Goal: Task Accomplishment & Management: Complete application form

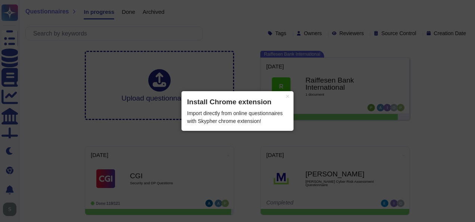
click at [289, 99] on button "×" at bounding box center [288, 96] width 12 height 10
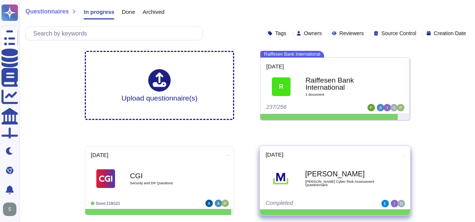
click at [316, 179] on span "[PERSON_NAME] Cyber Risk Assessment Questionnaire" at bounding box center [342, 182] width 75 height 7
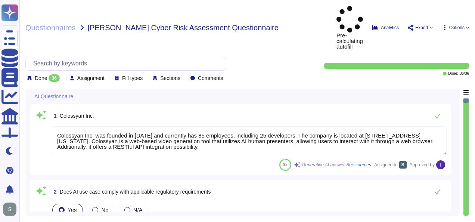
type textarea "Colossyan Inc. was founded in [DATE] and currently has 85 employees, including …"
type textarea "Yes, our AI system is hosted in the EU region and is in compliance with the EU …"
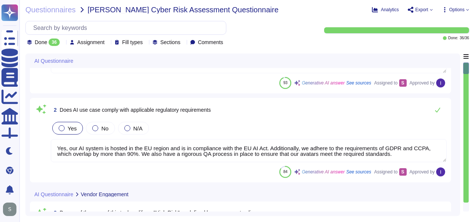
type textarea "Monitoring system participates at the data curation and preparation time to ens…"
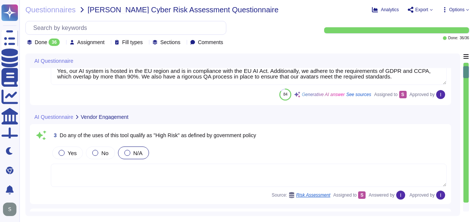
type textarea "Prompt-injection attacks are not applicable in respect of our generative AI mod…"
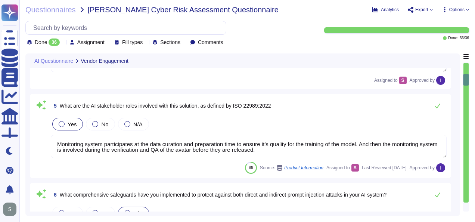
type textarea "Our AI system processes the following types of data: 1. Personally Identifiable…"
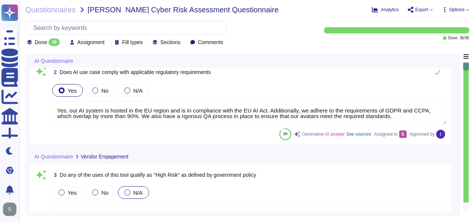
type textarea "Colossyan Inc. was founded in [DATE] and currently has 85 employees, including …"
type textarea "Yes, our AI system is hosted in the EU region and is in compliance with the EU …"
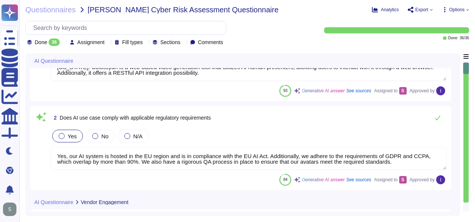
type textarea "Monitoring system participates at the data curation and preparation time to ens…"
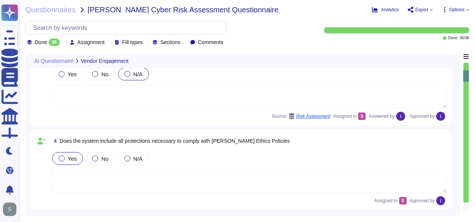
type textarea "Prompt-injection attacks are not applicable in respect of our generative AI mod…"
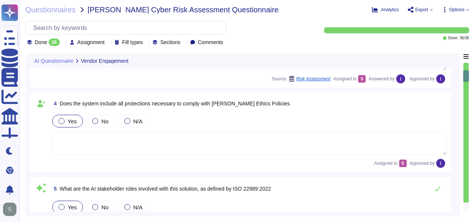
type textarea "Our AI system processes the following types of data: 1. Personally Identifiable…"
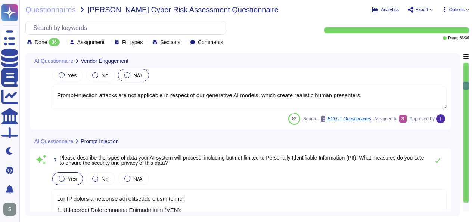
type textarea "Artifacts that usually are uploaded: Media files (to be embedded in the created…"
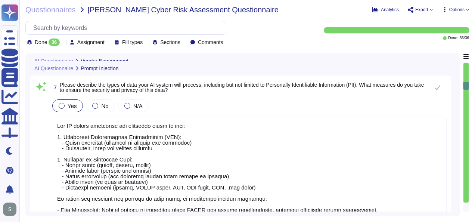
type textarea "Monitoring system participates at the data curation and preparation time to ens…"
type textarea "Prompt-injection attacks are not applicable in respect of our generative AI mod…"
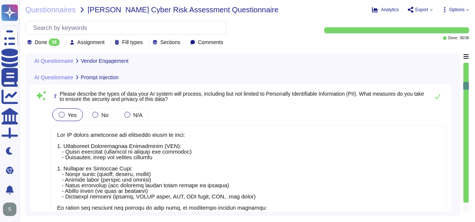
scroll to position [505, 0]
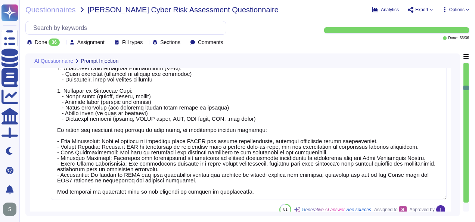
type textarea "Depends on the internal usage of the tool. From our perspective, all customer d…"
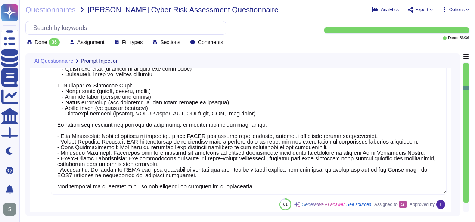
scroll to position [0, 0]
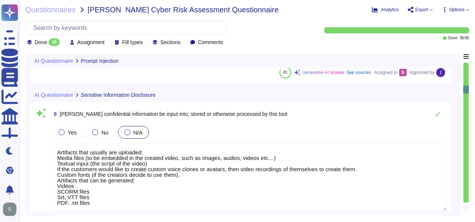
type textarea "Yes, all customer data, including AI data, is encrypted at rest using AES-256 e…"
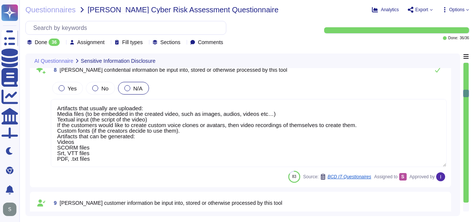
type textarea "To prevent unauthorized access to the AI model, we have implemented several sec…"
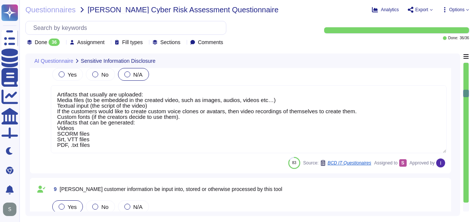
scroll to position [763, 0]
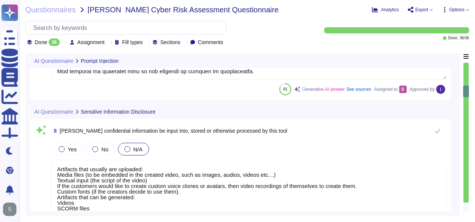
type textarea "Our AI system processes the following types of data: 1. Personally Identifiable…"
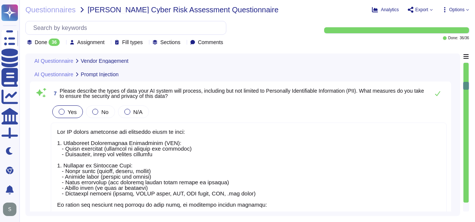
type textarea "Monitoring system participates at the data curation and preparation time to ens…"
type textarea "Prompt-injection attacks are not applicable in respect of our generative AI mod…"
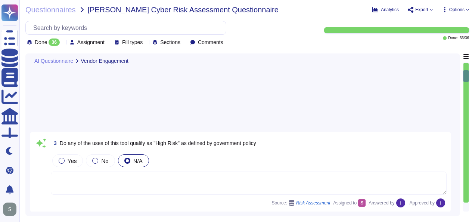
scroll to position [0, 0]
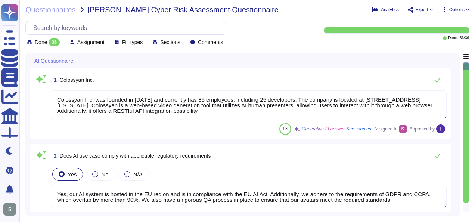
type textarea "Colossyan Inc. was founded in [DATE] and currently has 85 employees, including …"
type textarea "Yes, our AI system is hosted in the EU region and is in compliance with the EU …"
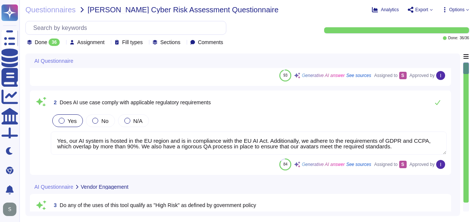
type textarea "Monitoring system participates at the data curation and preparation time to ens…"
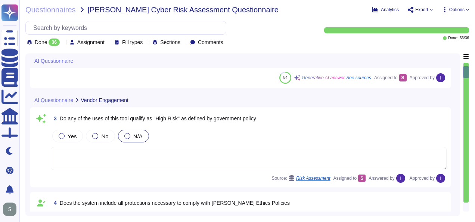
type textarea "Prompt-injection attacks are not applicable in respect of our generative AI mod…"
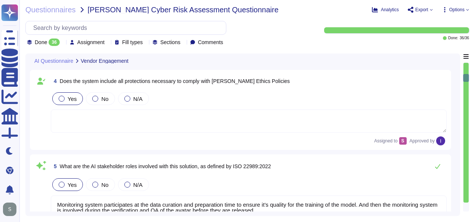
type textarea "Our AI system processes the following types of data: 1. Personally Identifiable…"
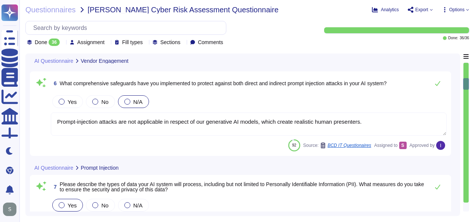
scroll to position [429, 0]
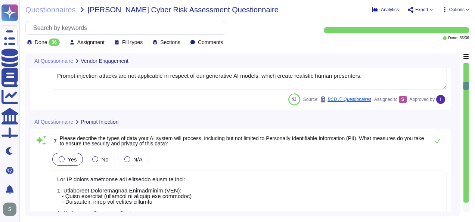
type textarea "Artifacts that usually are uploaded: Media files (to be embedded in the created…"
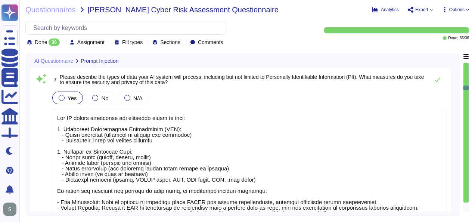
scroll to position [0, 0]
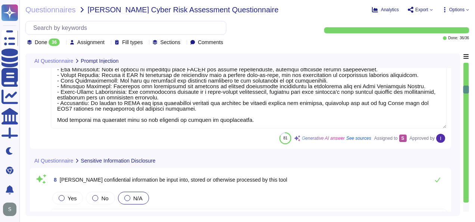
type textarea "Depends on the internal usage of the tool. From our perspective, all customer d…"
type textarea "Yes, all customer data, including AI data, is encrypted at rest using AES-256 e…"
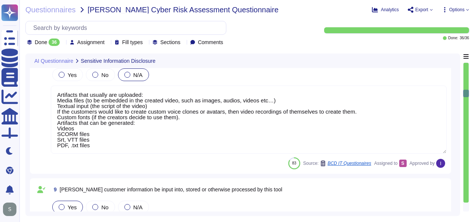
type textarea "To prevent unauthorized access to the AI model, we have implemented several sec…"
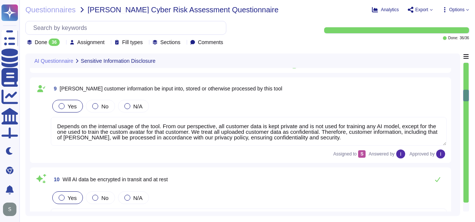
scroll to position [863, 0]
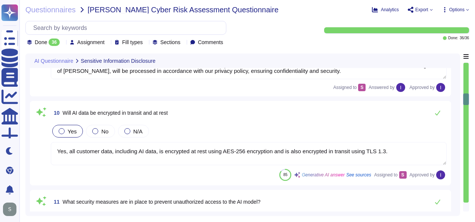
type textarea "Colossyan implements several controls to protect AI components from supply chai…"
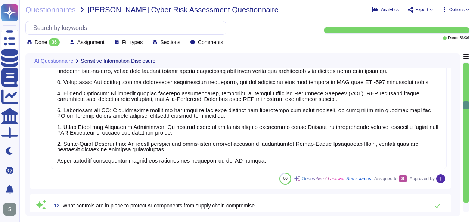
scroll to position [0, 0]
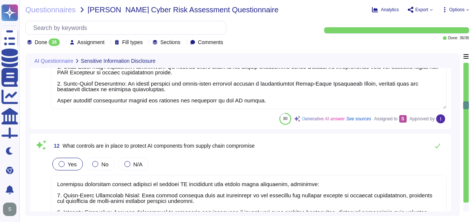
type textarea "Seat based pricing with unlimited video generation."
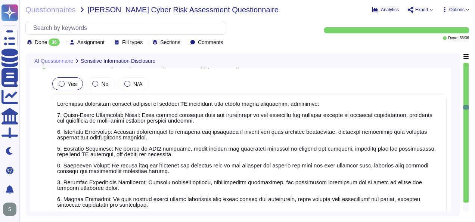
type textarea "The update cadence for AI components includes the deployment of critical securi…"
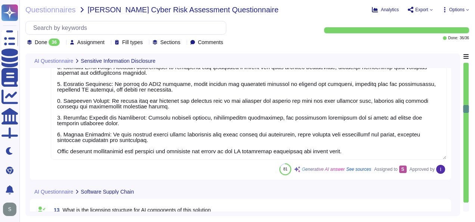
type textarea "To ensure that the training, tuning, and evaluation of data contains no sensiti…"
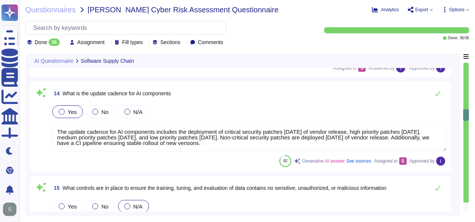
type textarea "We have implemented several measures and controls to oversee privacy and securi…"
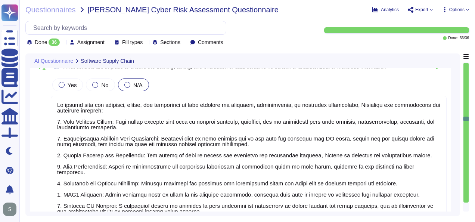
type textarea "Yes, the system has output controls in place to ensure that communication remai…"
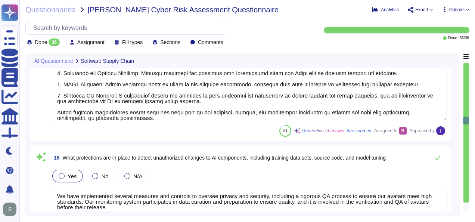
scroll to position [0, 0]
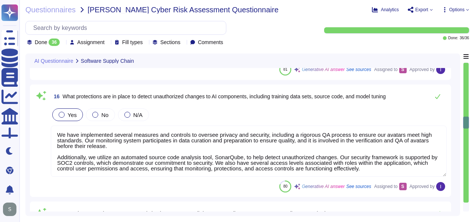
type textarea "We have implemented several measures and controls to oversee privacy and securi…"
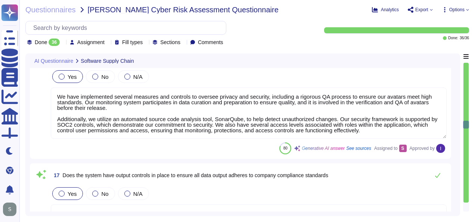
scroll to position [0, 0]
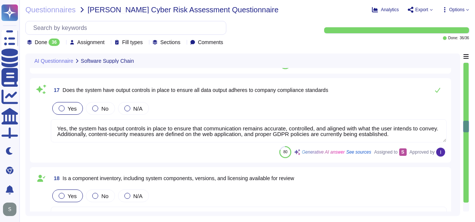
type textarea "To protect AI-produced information, [PERSON_NAME] has implemented several contr…"
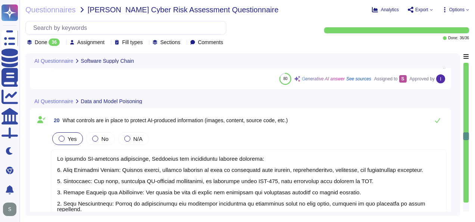
type textarea "The controls in place to prevent undesired AI interactions with internal or ext…"
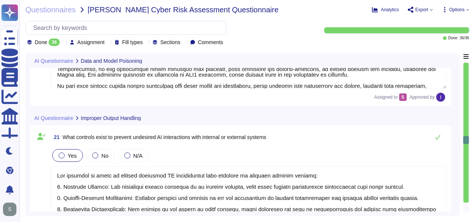
type textarea "Permissions are managed through Role-Based Access Control (RBAC), where roles a…"
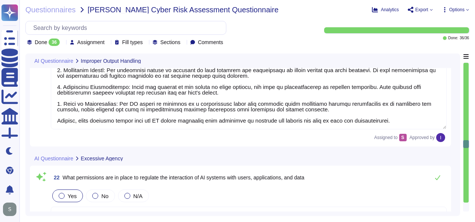
type textarea "[PERSON_NAME]'s AI is aiming to generate real-life like human presenter videos.…"
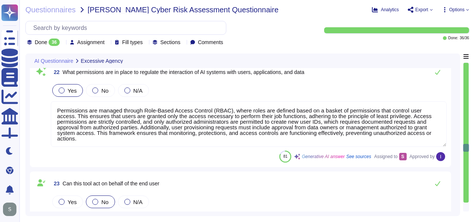
type textarea "[PERSON_NAME]'s AI is aiming to generate real-life like human presenter videos.…"
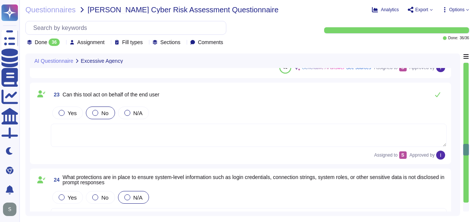
type textarea "[PERSON_NAME]'s AI is aiming to generate real-life like human presenter videos.…"
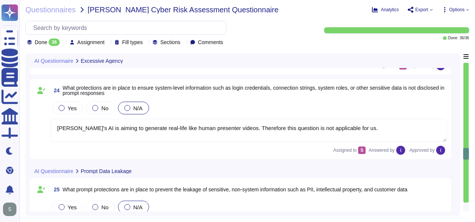
type textarea "Accuracy, biases, hallucinations and ethics are not applicable in our AI video …"
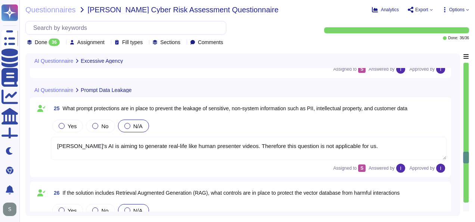
type textarea "[PERSON_NAME]'s AI is aiming to generate real-life like human presenter videos.…"
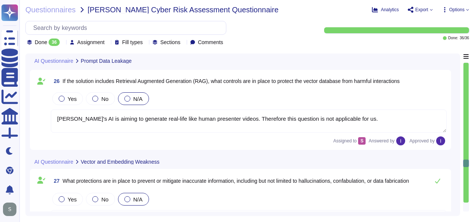
type textarea "Colossyan employs a combination of proprietary AI models and open-source techno…"
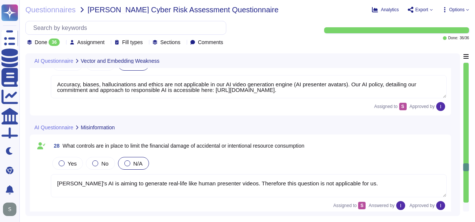
type textarea "Colossyan's services are driven by AI in several key functions and processes: 1…"
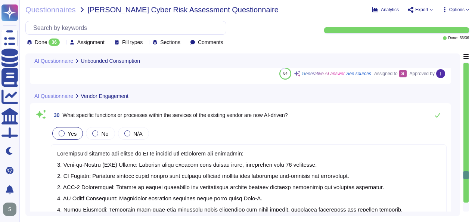
type textarea "We ensure data minimization through our limited data retention period, as we re…"
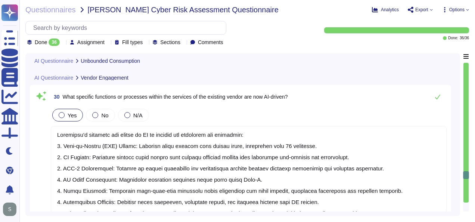
scroll to position [0, 0]
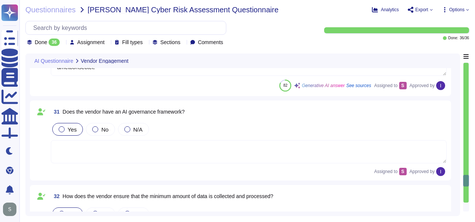
type textarea "[PERSON_NAME]'s AI is aiming to generate real-life like human presenter videos.…"
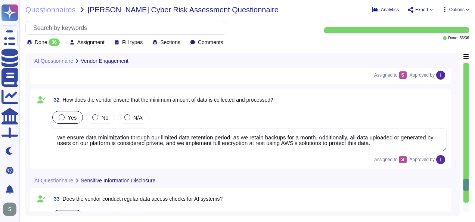
type textarea "Yes, AI systems adhere to the principle of least privilege access. Users are gr…"
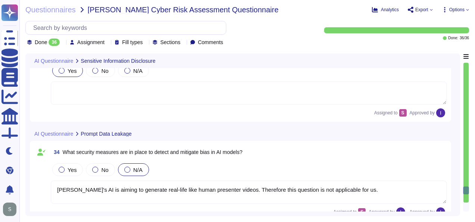
type textarea "Colossyan employs a combination of proprietary AI models and open-source techno…"
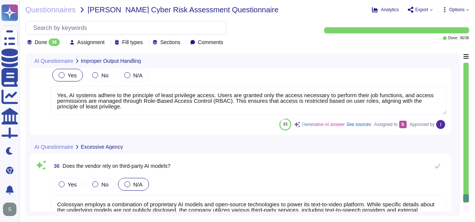
scroll to position [4031, 0]
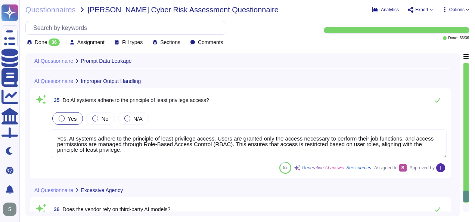
type textarea "[PERSON_NAME]'s AI is aiming to generate real-life like human presenter videos.…"
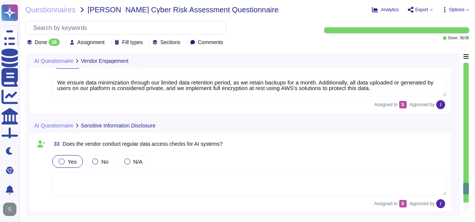
type textarea "Colossyan's services are driven by AI in several key functions and processes: 1…"
type textarea "We ensure data minimization through our limited data retention period, as we re…"
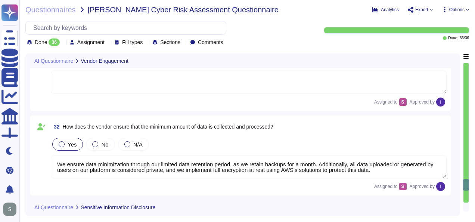
scroll to position [3685, 0]
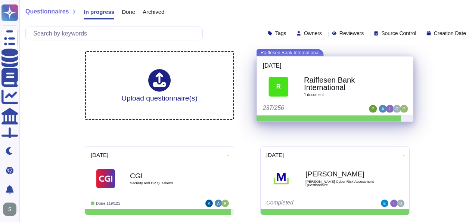
click at [335, 87] on b "Raiffesen Bank International" at bounding box center [343, 83] width 78 height 15
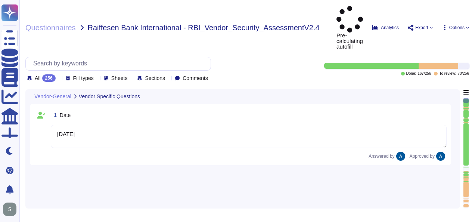
type textarea "[DATE]"
type textarea "Colossyan Inc."
type textarea "Colossyan"
type textarea "Colossyan is a web-based video generation tool with AI human presenters. For th…"
type textarea "[PERSON_NAME]"
